Goal: Download file/media

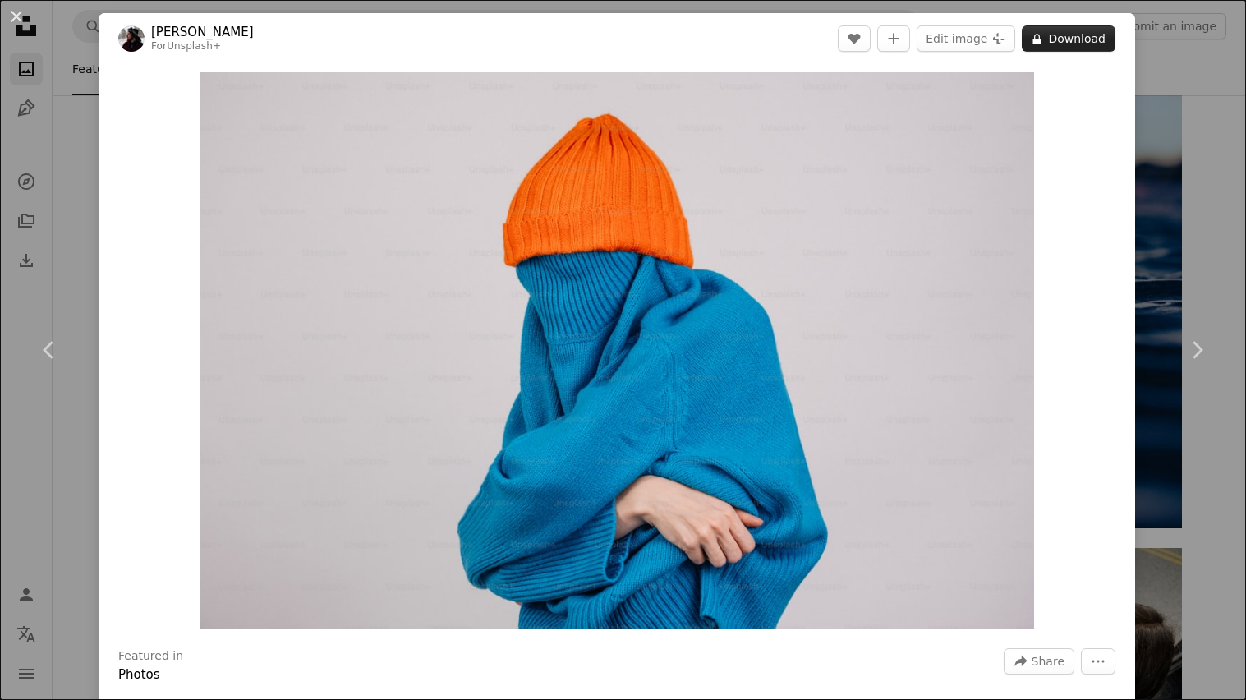
scroll to position [656, 0]
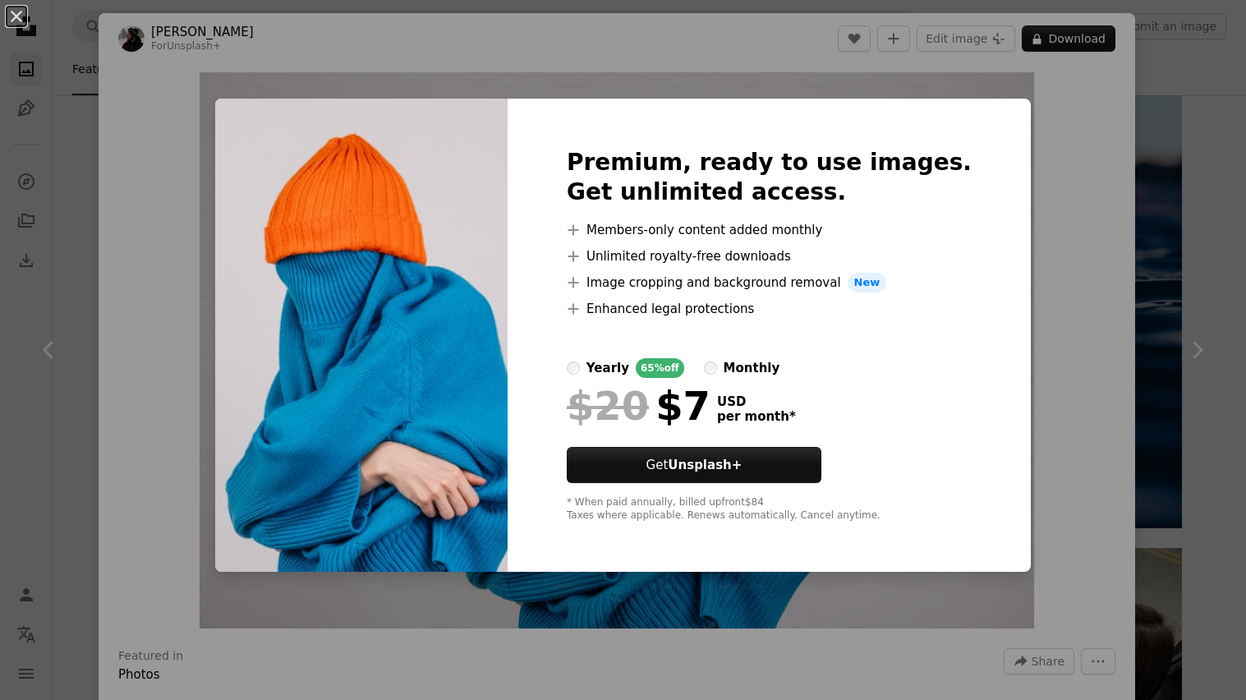
click at [1099, 185] on div "An X shape Premium, ready to use images. Get unlimited access. A plus sign Memb…" at bounding box center [623, 350] width 1246 height 700
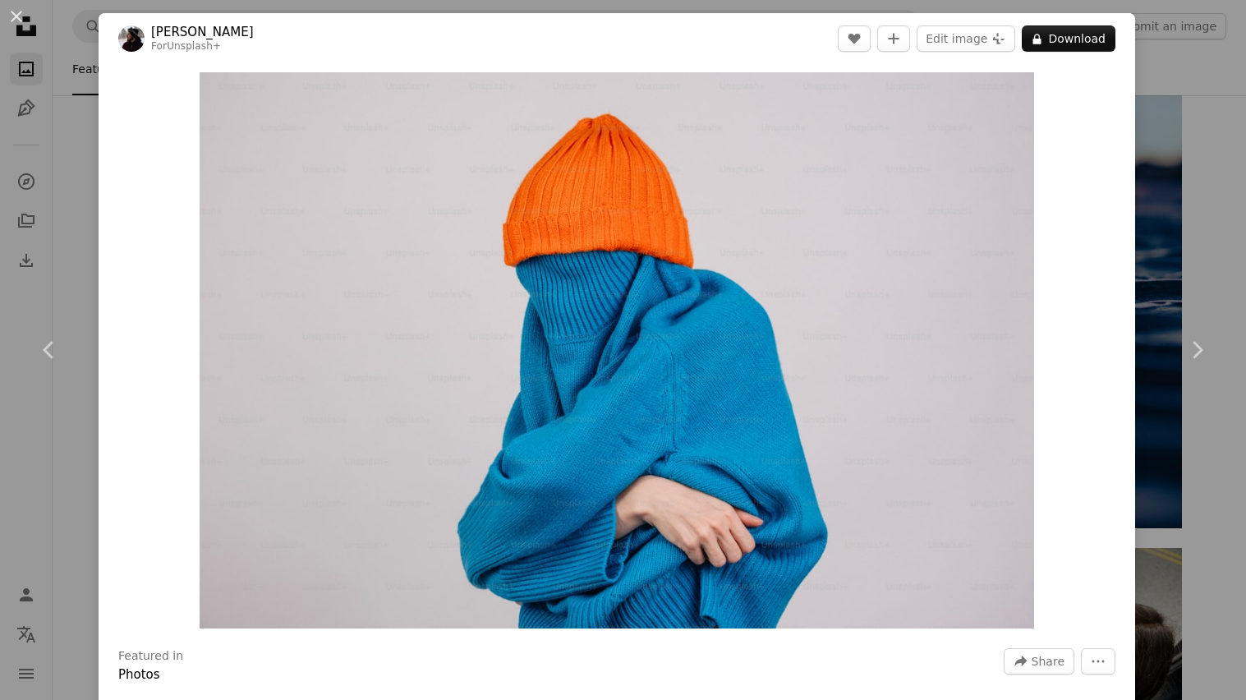
click at [1124, 170] on div "Zoom in" at bounding box center [617, 350] width 1036 height 572
click at [1188, 345] on icon "Chevron right" at bounding box center [1197, 350] width 26 height 26
click at [1197, 347] on icon at bounding box center [1198, 349] width 11 height 17
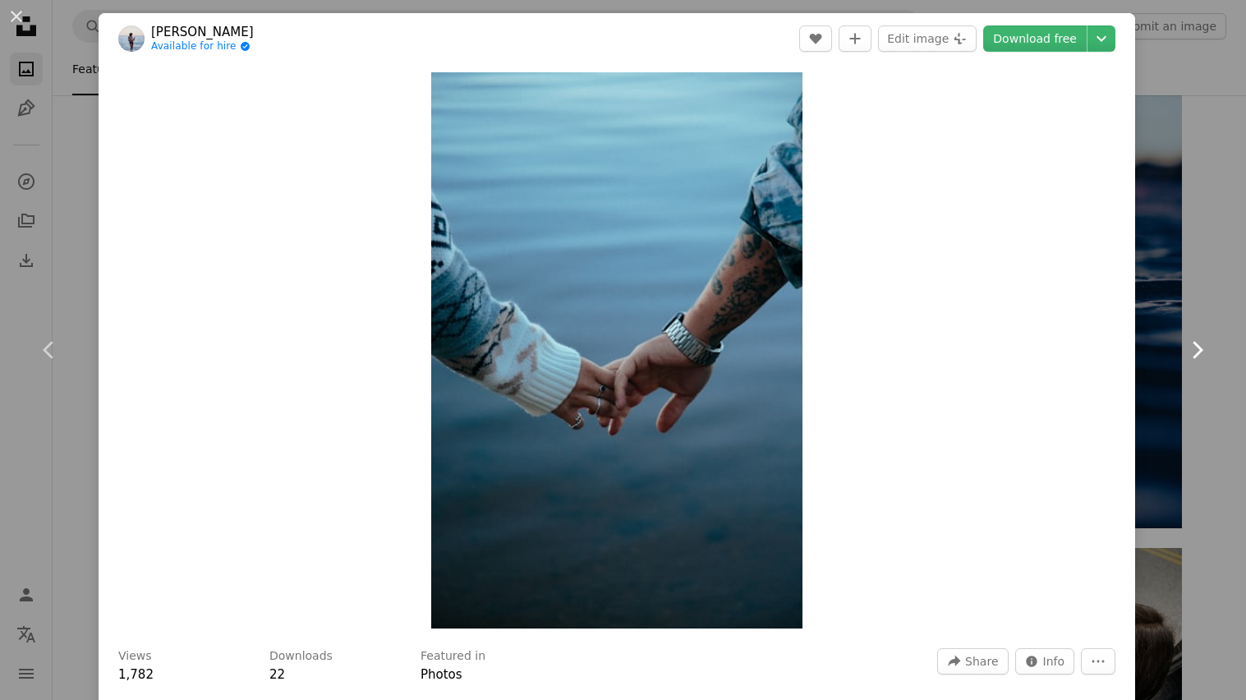
click at [1197, 347] on icon at bounding box center [1198, 349] width 11 height 17
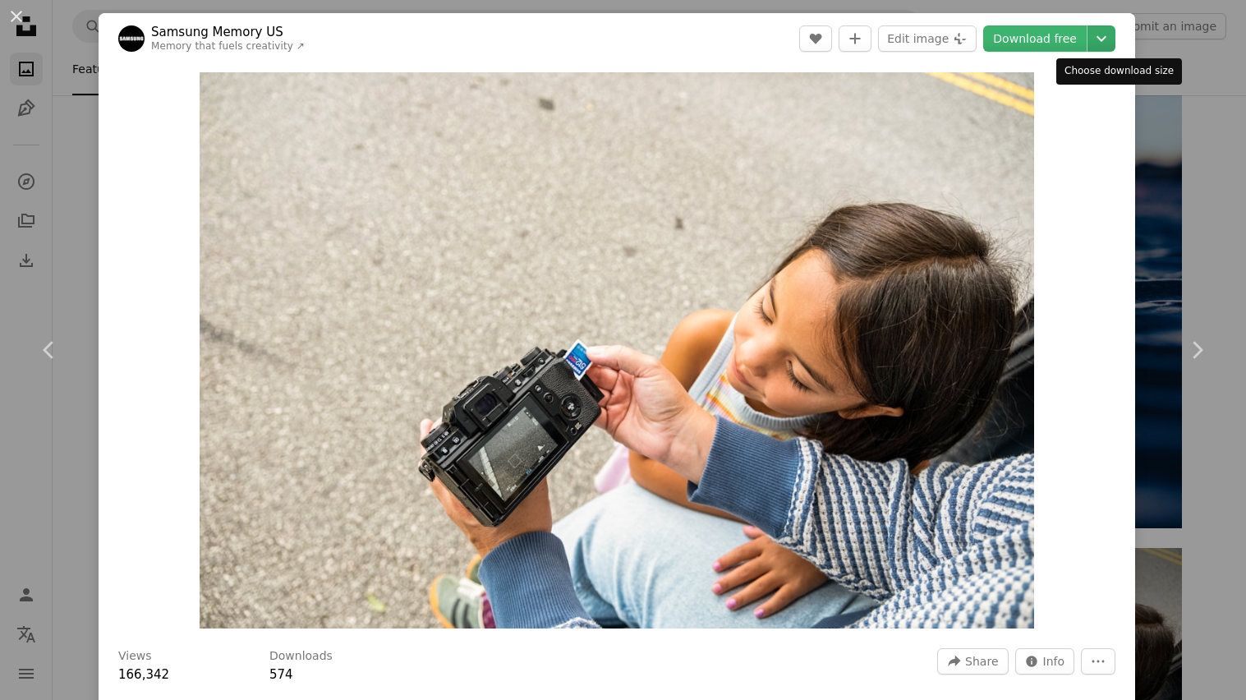
click at [1115, 44] on icon "Chevron down" at bounding box center [1101, 39] width 26 height 20
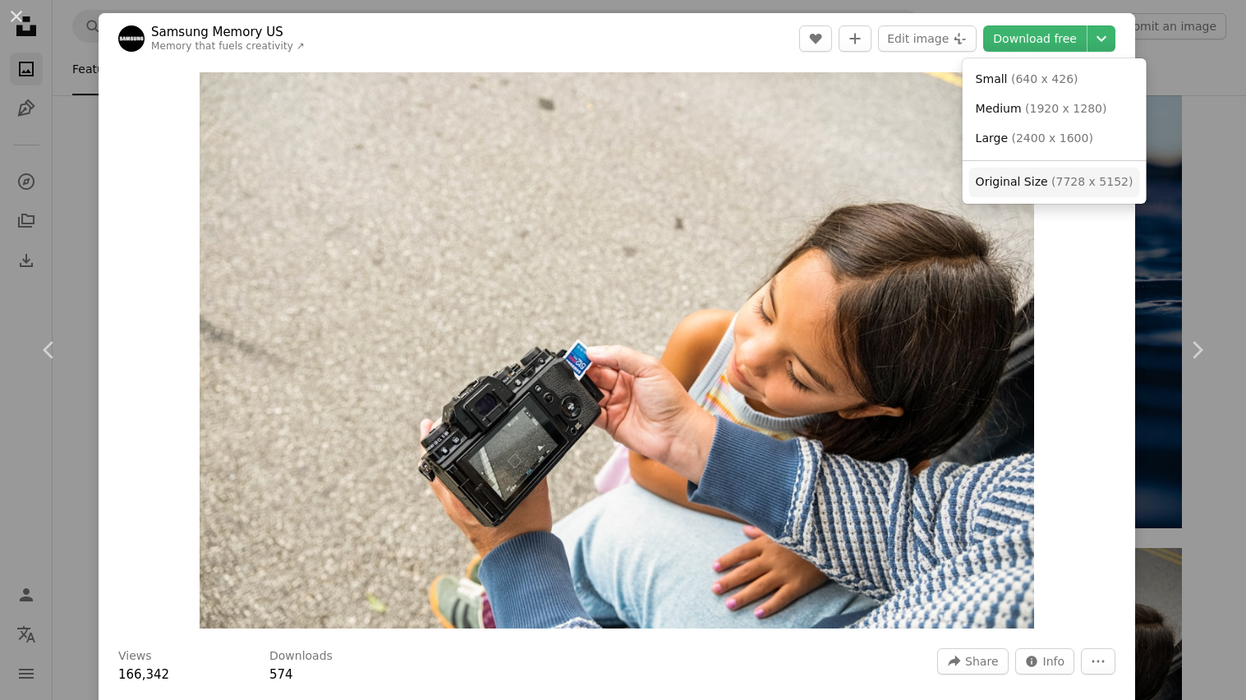
click at [1005, 179] on span "Original Size" at bounding box center [1012, 181] width 72 height 13
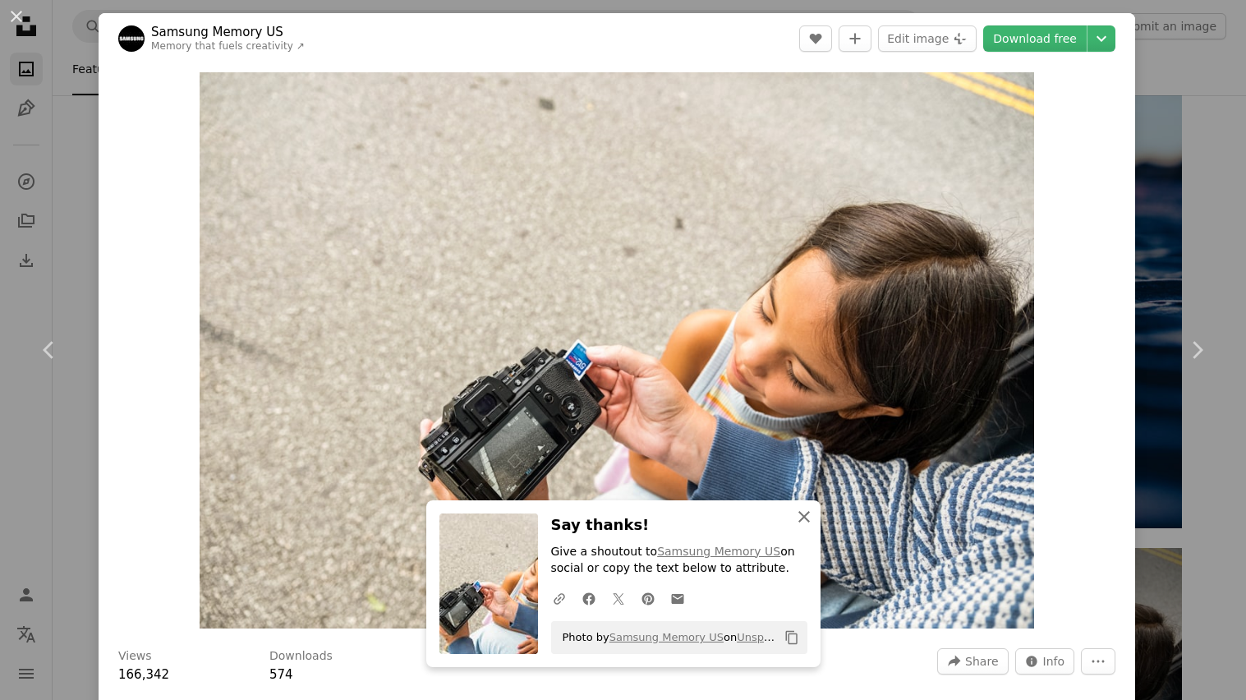
click at [802, 508] on icon "An X shape" at bounding box center [804, 517] width 20 height 20
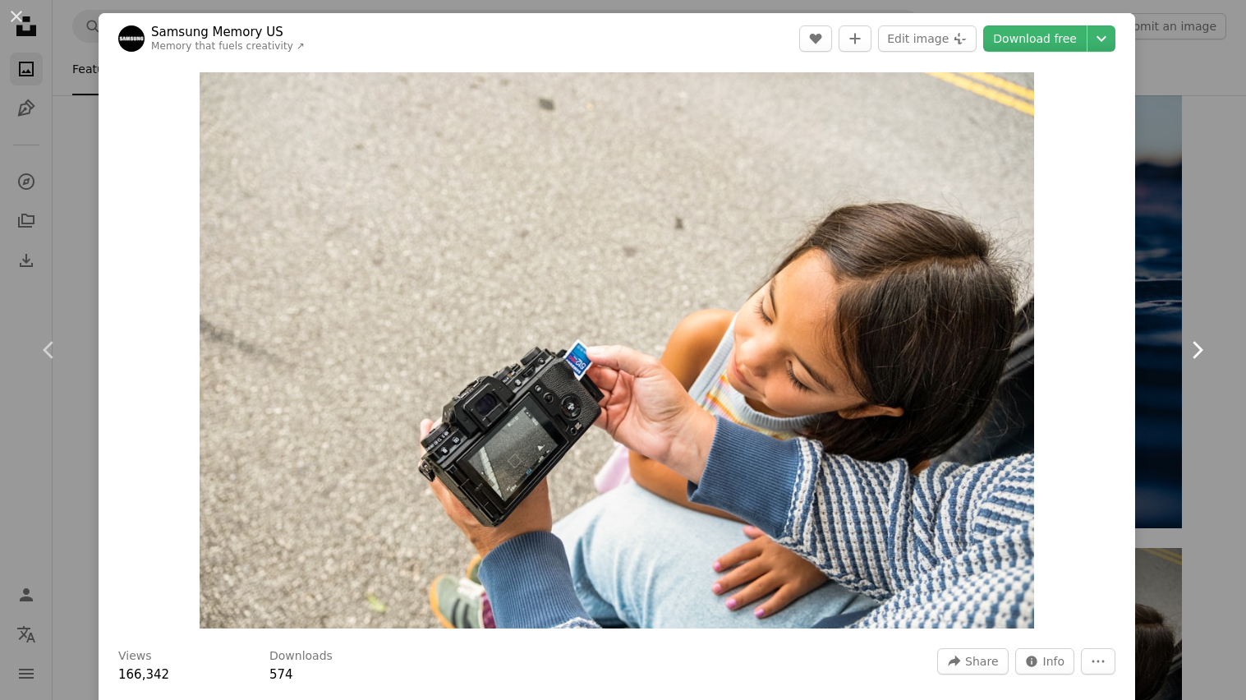
click at [1212, 338] on link "Chevron right" at bounding box center [1196, 350] width 99 height 158
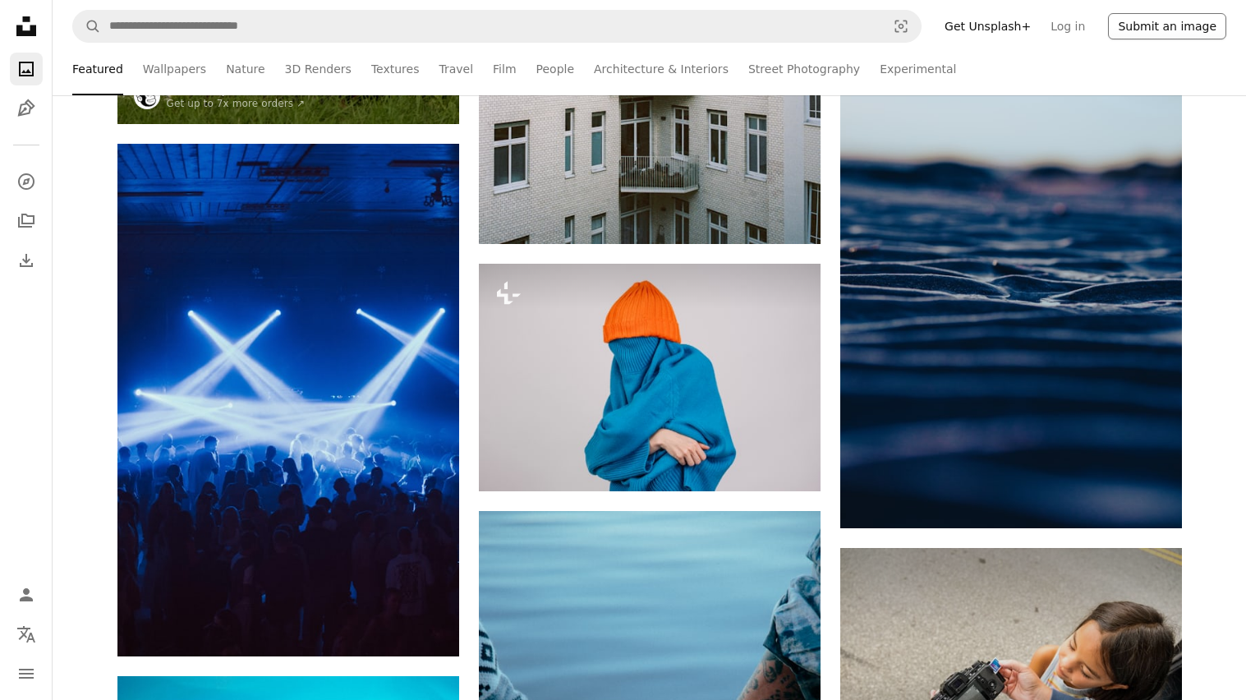
click at [1139, 25] on button "Submit an image" at bounding box center [1167, 26] width 118 height 26
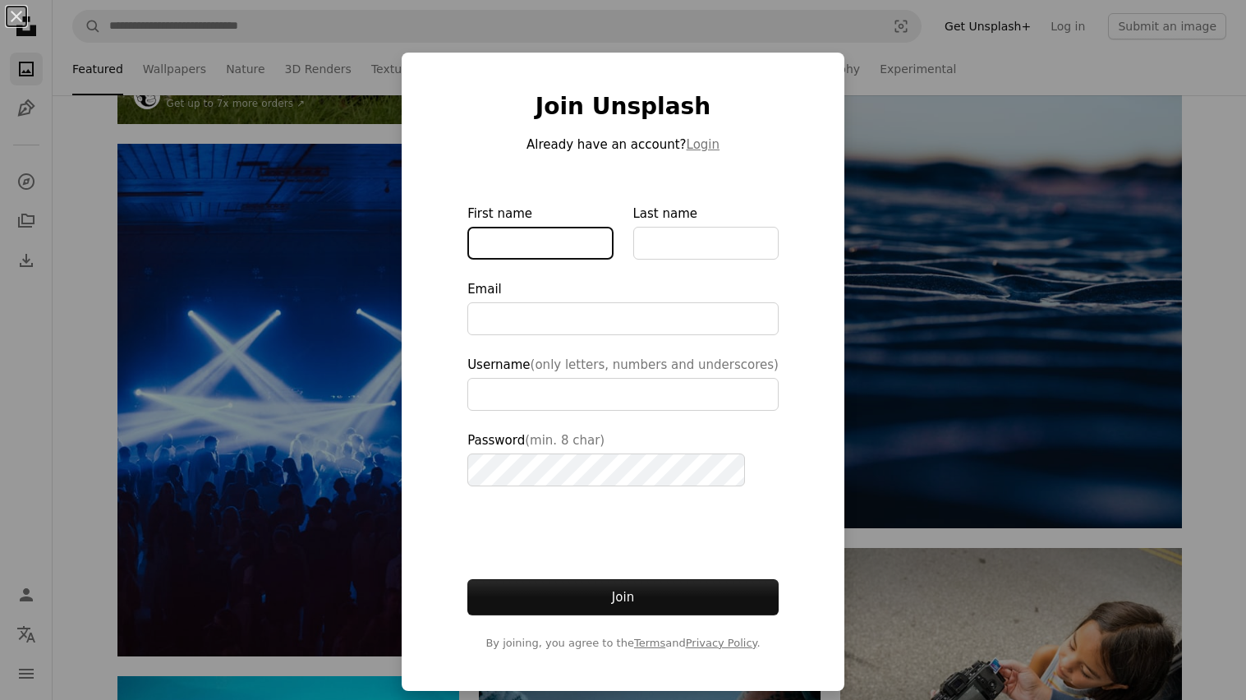
click at [582, 248] on input "First name" at bounding box center [539, 243] width 145 height 33
click at [956, 62] on div "An X shape Join Unsplash Already have an account? Login First name Last name Em…" at bounding box center [623, 350] width 1246 height 700
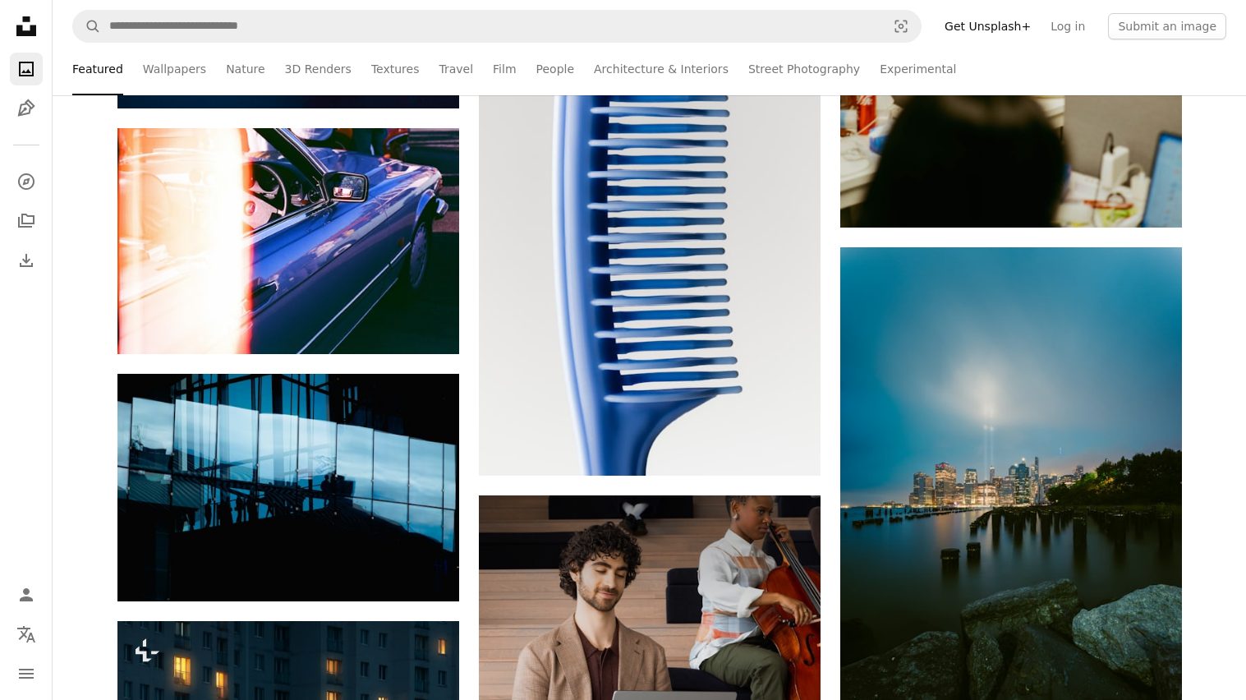
scroll to position [1740, 0]
